Goal: Information Seeking & Learning: Learn about a topic

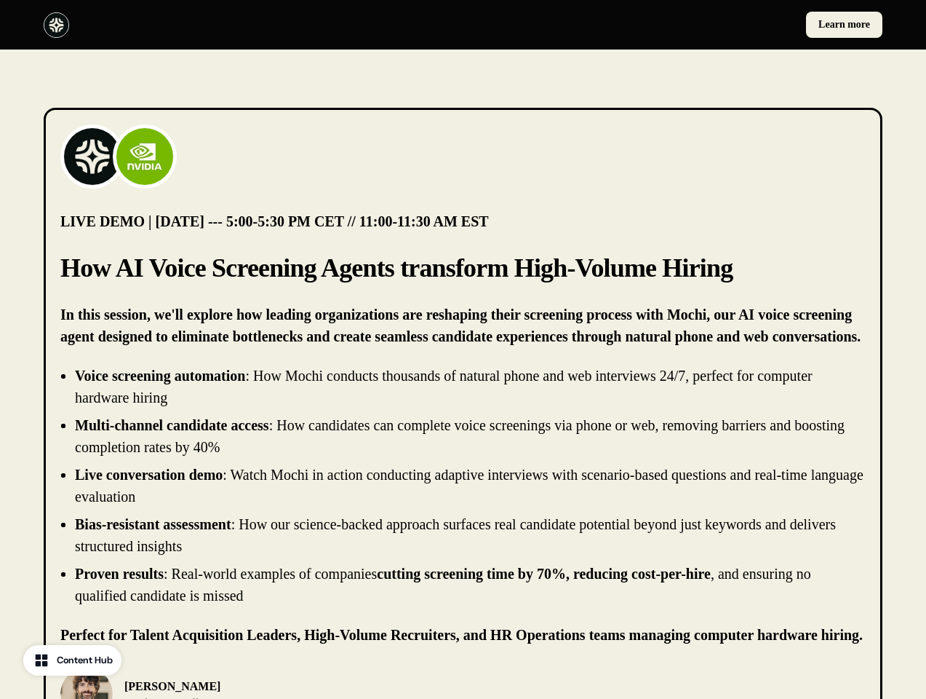
click at [463, 25] on div "Learn more" at bounding box center [463, 24] width 926 height 49
click at [250, 25] on div at bounding box center [251, 24] width 414 height 25
click at [676, 25] on div "Learn more" at bounding box center [676, 25] width 414 height 26
click at [92, 156] on img at bounding box center [92, 156] width 58 height 58
click at [145, 156] on img at bounding box center [145, 156] width 58 height 58
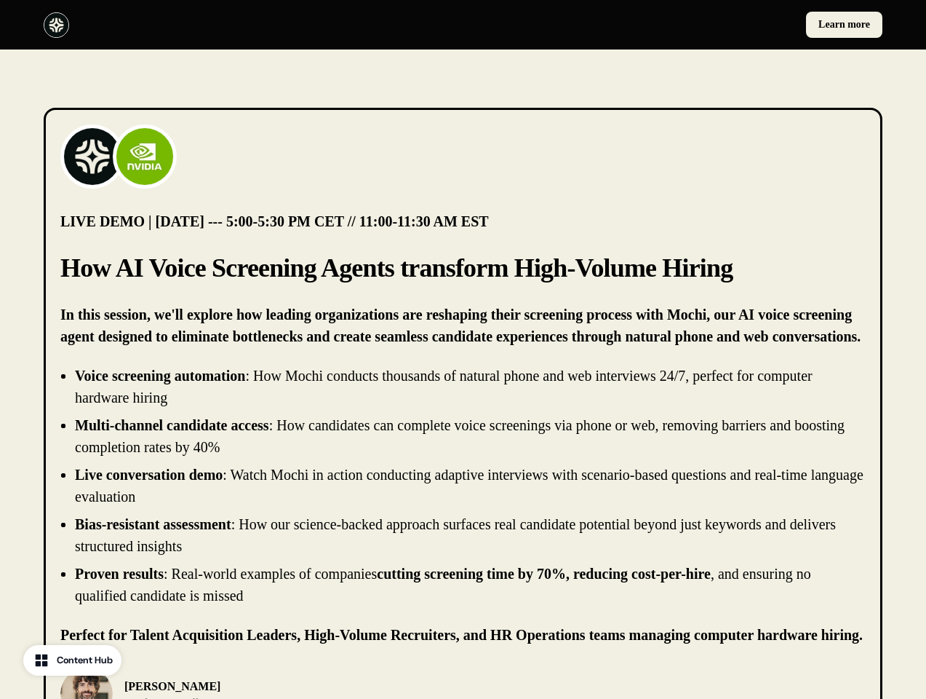
click at [463, 485] on li "Live conversation demo : Watch Mochi in action conducting adaptive interviews w…" at bounding box center [470, 486] width 791 height 44
click at [463, 683] on div "[PERSON_NAME] Chief Product Officer, [PERSON_NAME]" at bounding box center [463, 693] width 806 height 52
click at [258, 683] on div "[PERSON_NAME] Chief Product Officer, [PERSON_NAME]" at bounding box center [257, 693] width 394 height 52
click at [87, 683] on img at bounding box center [86, 693] width 52 height 52
click at [189, 689] on p "[PERSON_NAME]" at bounding box center [211, 686] width 174 height 17
